Goal: Task Accomplishment & Management: Manage account settings

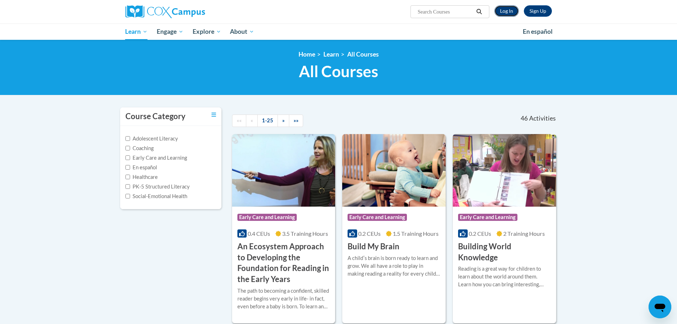
click at [498, 7] on link "Log In" at bounding box center [506, 10] width 25 height 11
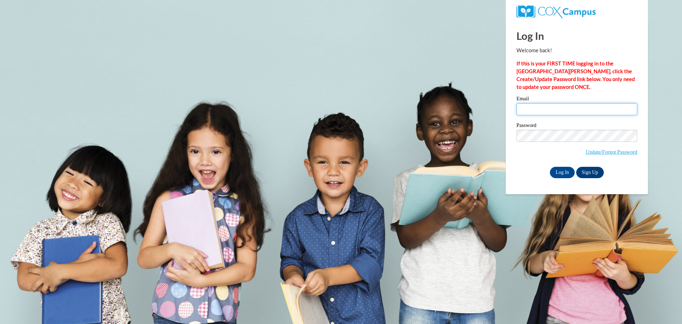
click at [559, 111] on input "Email" at bounding box center [576, 109] width 121 height 12
type input "lstackpole@gmncac.org"
click at [516, 169] on div "Please enter your email! Please enter your password! Email lstackpole@gmncac.or…" at bounding box center [576, 137] width 131 height 82
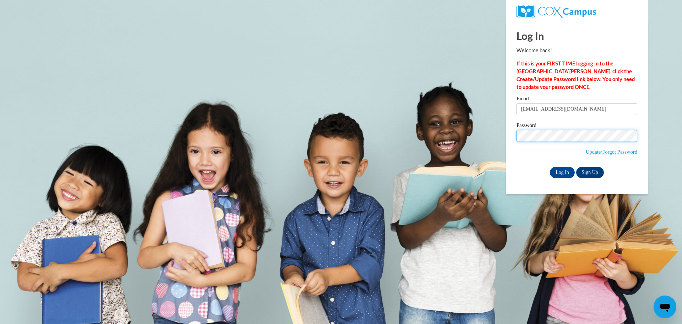
click at [550, 167] on input "Log In" at bounding box center [562, 172] width 25 height 11
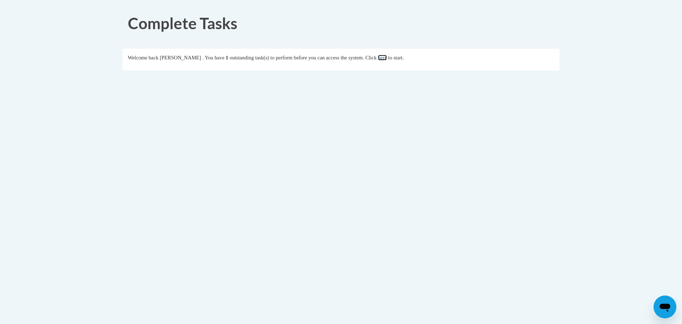
click at [387, 59] on link "here" at bounding box center [382, 58] width 9 height 6
